Goal: Task Accomplishment & Management: Manage account settings

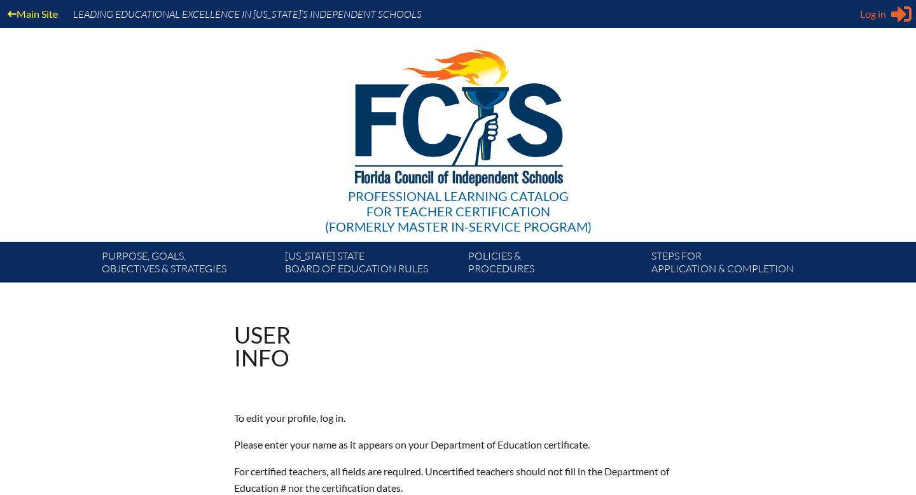
type input "[EMAIL_ADDRESS][DOMAIN_NAME]"
click at [875, 11] on span "Log in" at bounding box center [873, 13] width 26 height 15
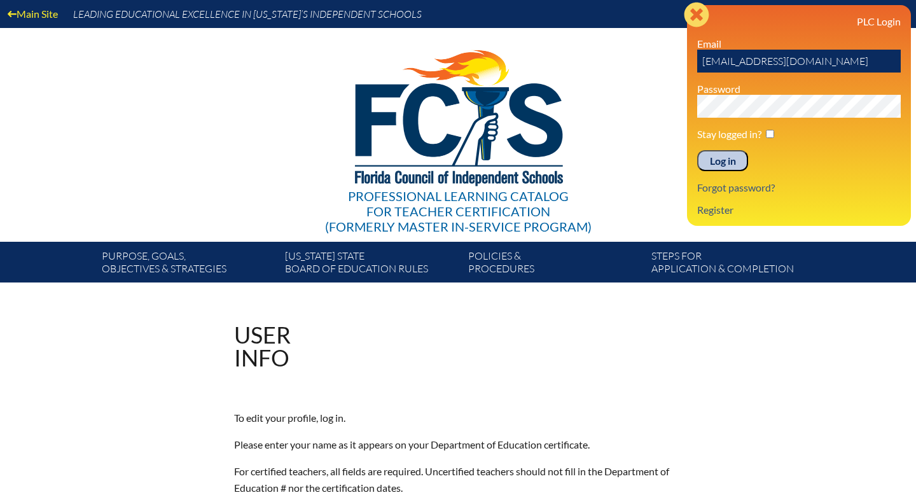
click at [696, 18] on icon at bounding box center [695, 14] width 25 height 25
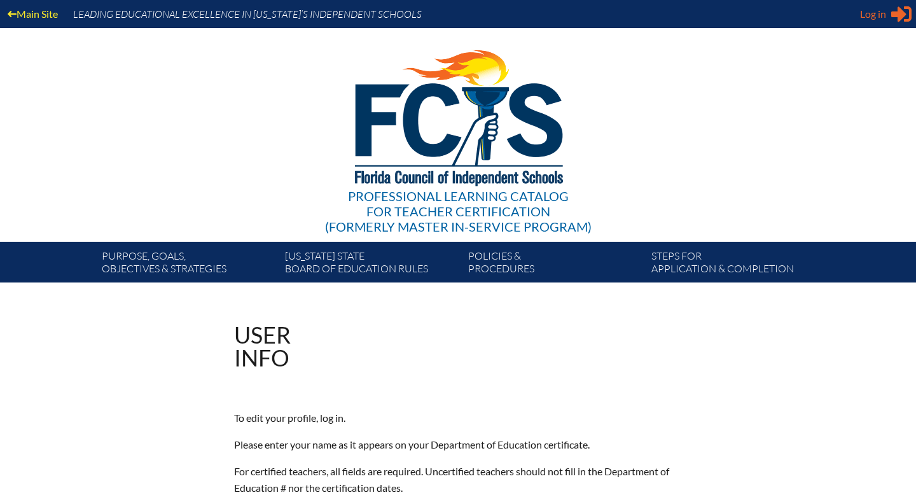
click at [886, 15] on span "Log in" at bounding box center [873, 13] width 26 height 15
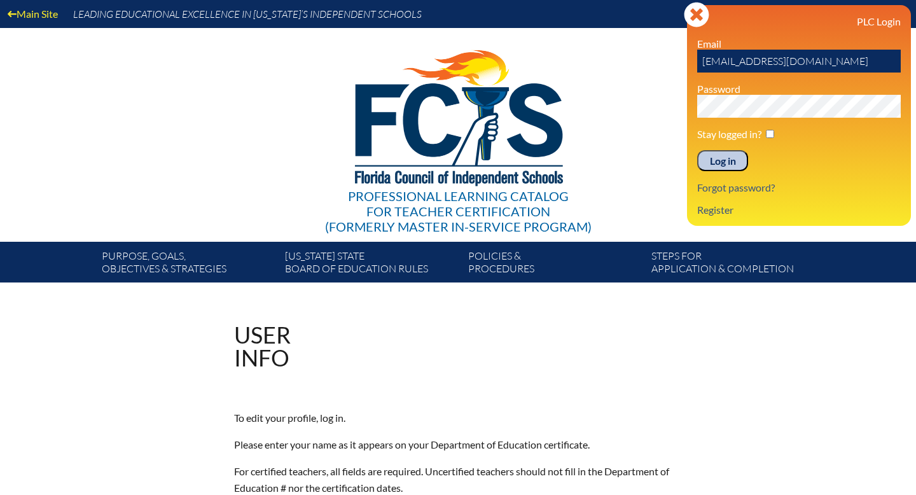
click at [770, 132] on input "checkbox" at bounding box center [770, 134] width 8 height 8
checkbox input "true"
click at [711, 163] on input "Log in" at bounding box center [722, 161] width 51 height 22
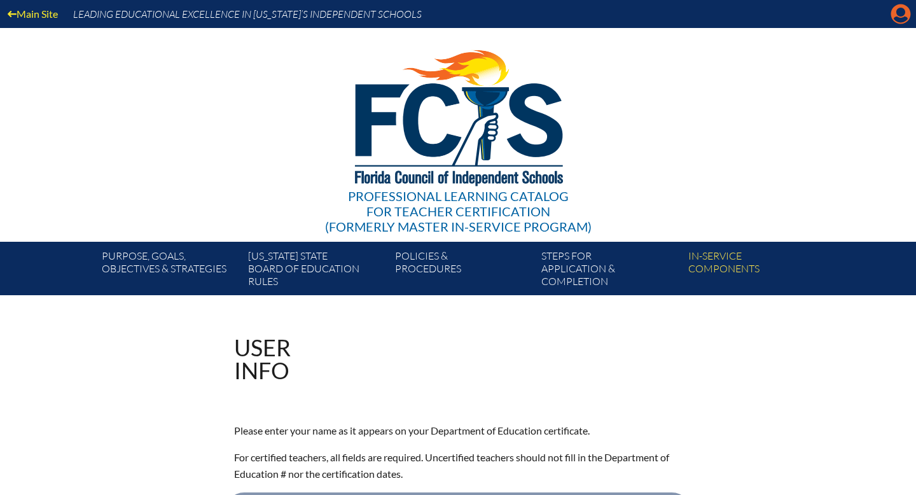
click at [892, 19] on icon at bounding box center [901, 14] width 20 height 20
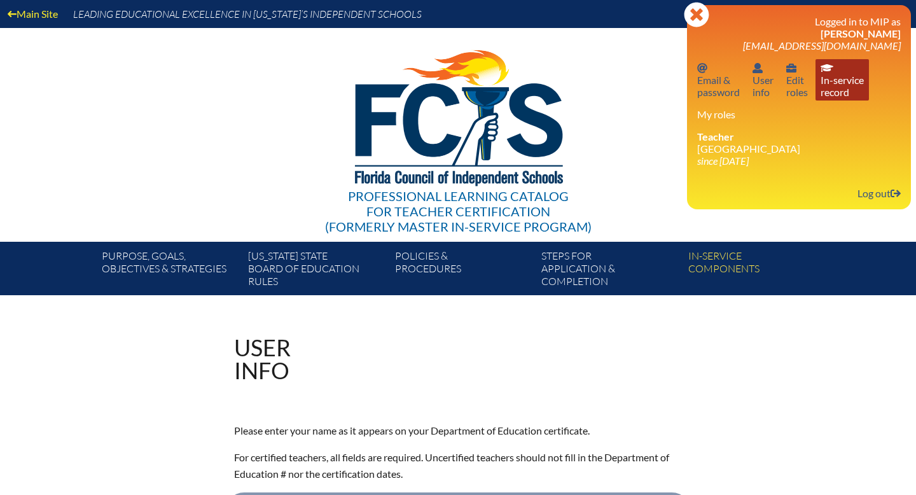
click at [838, 79] on link "In-service record In-service record" at bounding box center [841, 79] width 53 height 41
